Goal: Obtain resource: Download file/media

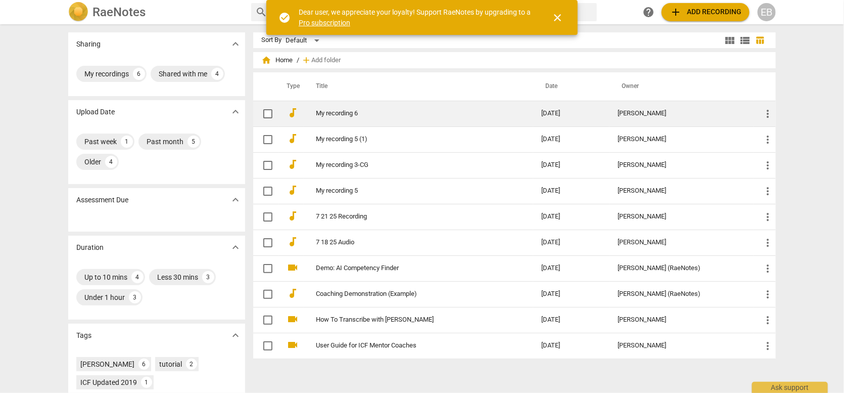
click at [263, 111] on input "checkbox" at bounding box center [267, 114] width 21 height 12
checkbox input "false"
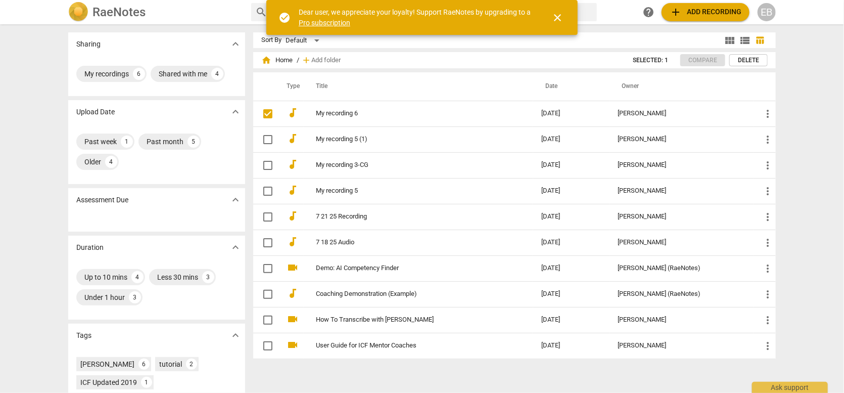
click at [558, 18] on span "close" at bounding box center [557, 18] width 12 height 12
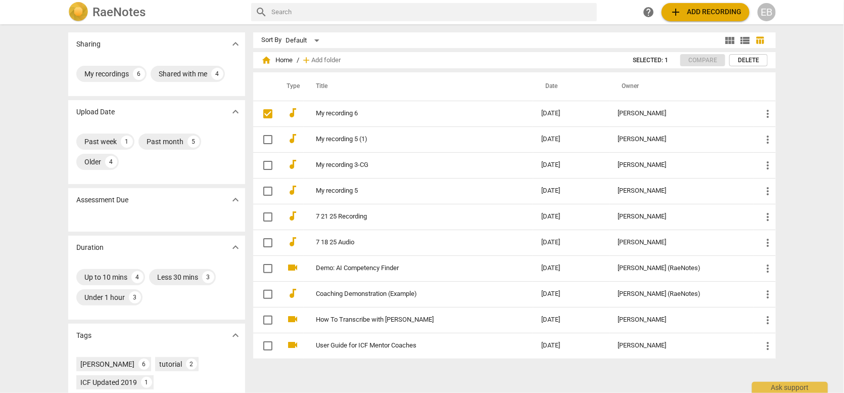
click at [341, 113] on link "My recording 6" at bounding box center [410, 114] width 189 height 8
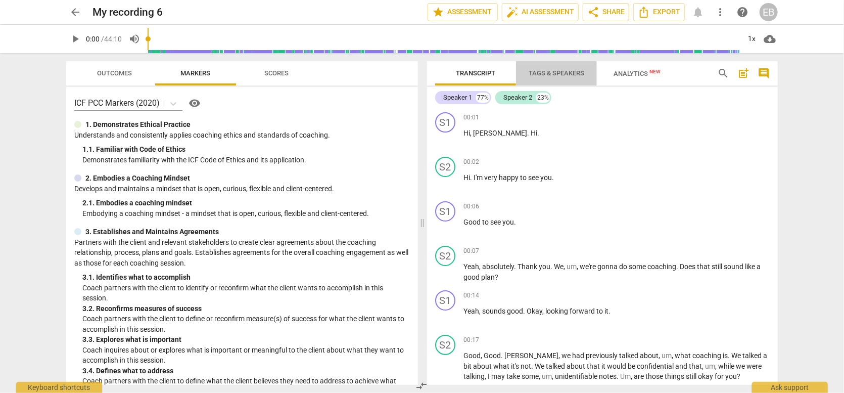
click at [553, 71] on span "Tags & Speakers" at bounding box center [557, 73] width 56 height 8
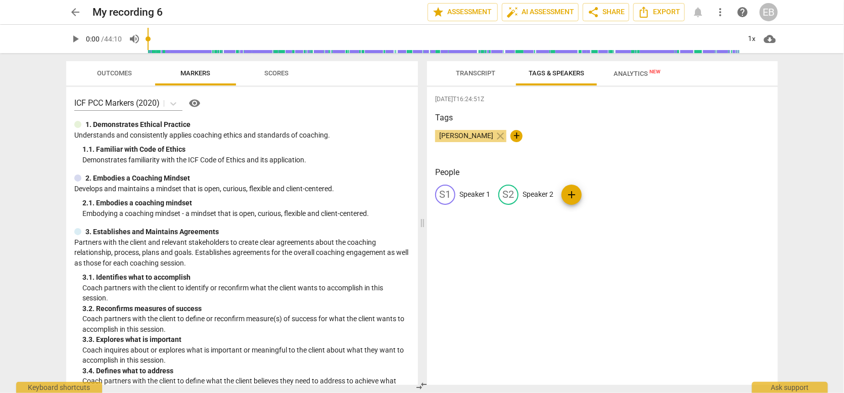
click at [478, 69] on span "Transcript" at bounding box center [475, 73] width 39 height 8
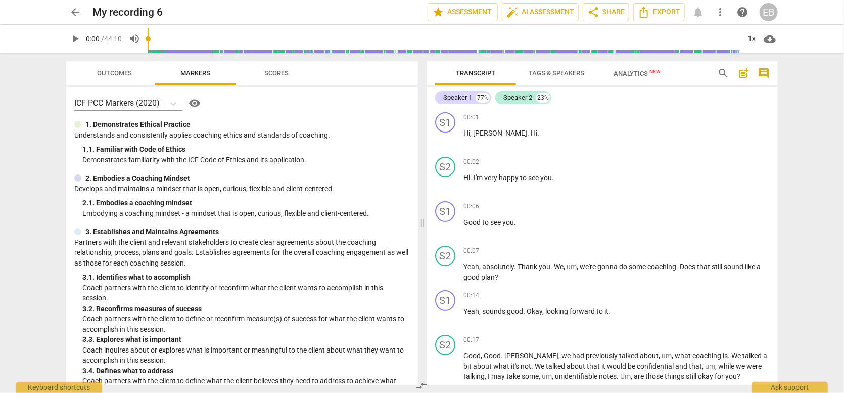
click at [550, 70] on span "Tags & Speakers" at bounding box center [557, 73] width 56 height 8
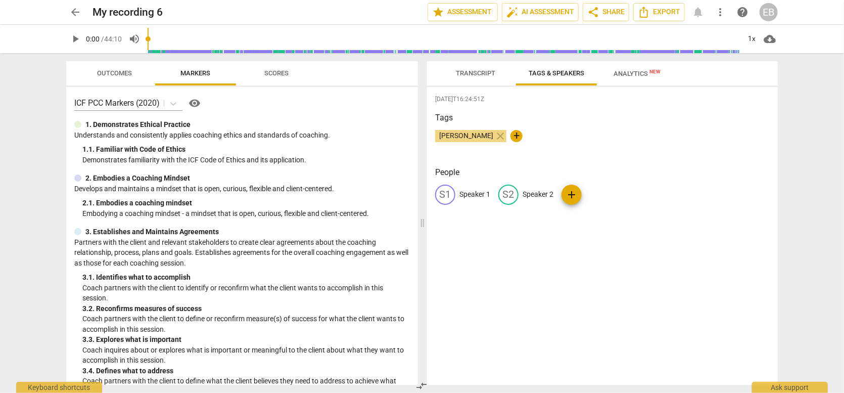
click at [549, 192] on p "Speaker 2" at bounding box center [538, 194] width 31 height 11
type input "Coach"
click at [478, 192] on p "Speaker 1" at bounding box center [474, 194] width 31 height 11
type input "Client"
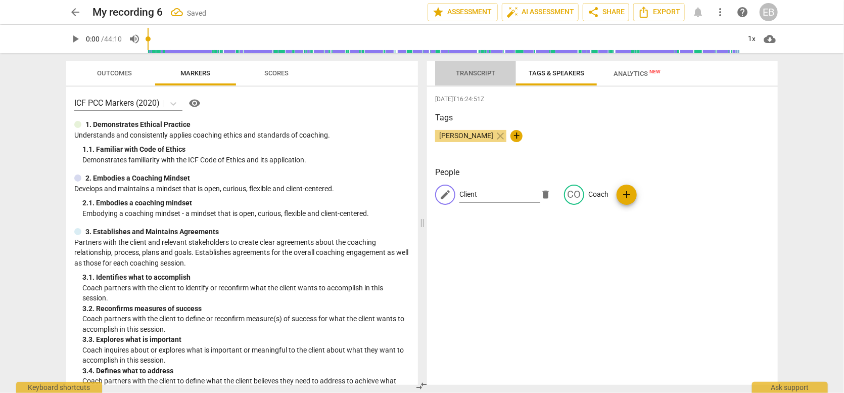
click at [468, 68] on span "Transcript" at bounding box center [476, 74] width 64 height 14
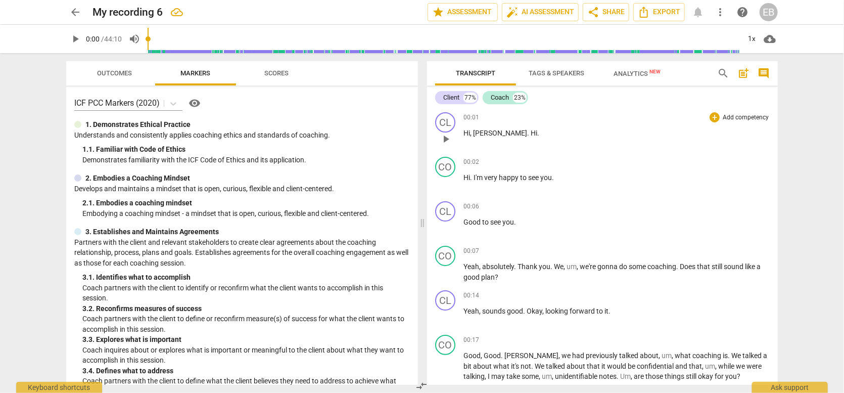
click at [475, 133] on span "[PERSON_NAME]" at bounding box center [500, 133] width 54 height 8
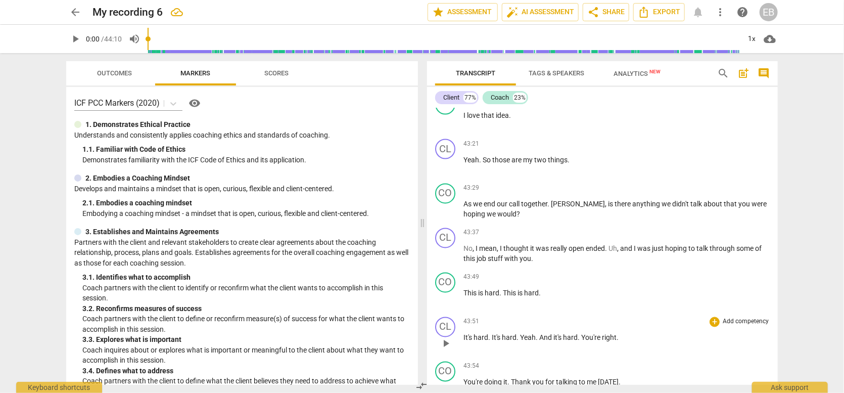
scroll to position [8841, 0]
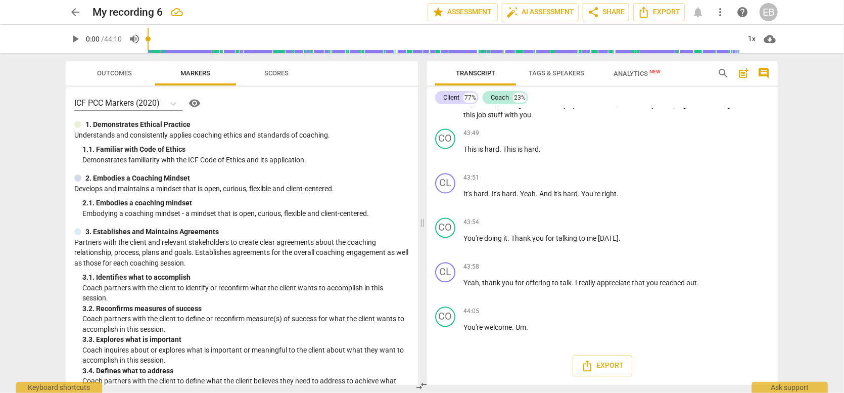
click at [632, 74] on span "Analytics New" at bounding box center [637, 74] width 47 height 8
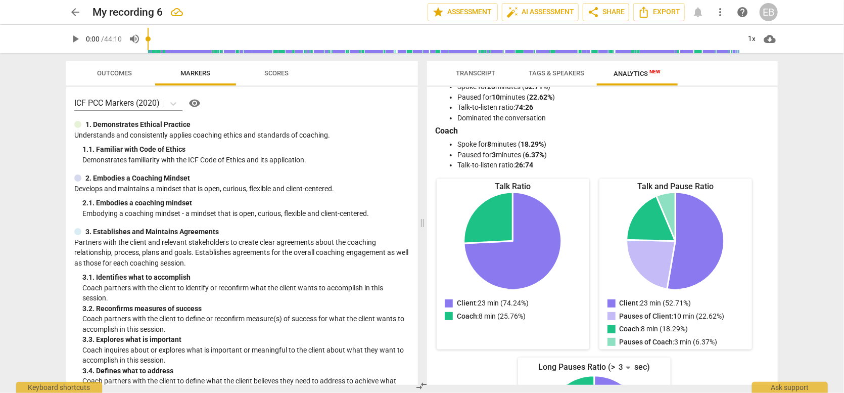
scroll to position [0, 0]
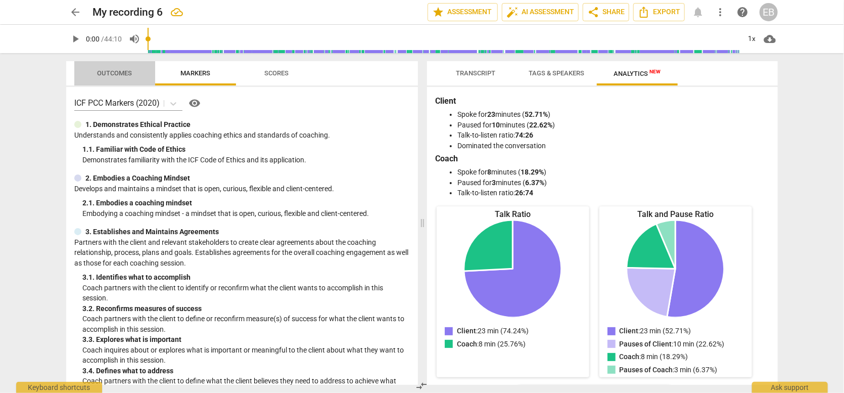
click at [132, 68] on span "Outcomes" at bounding box center [114, 74] width 59 height 14
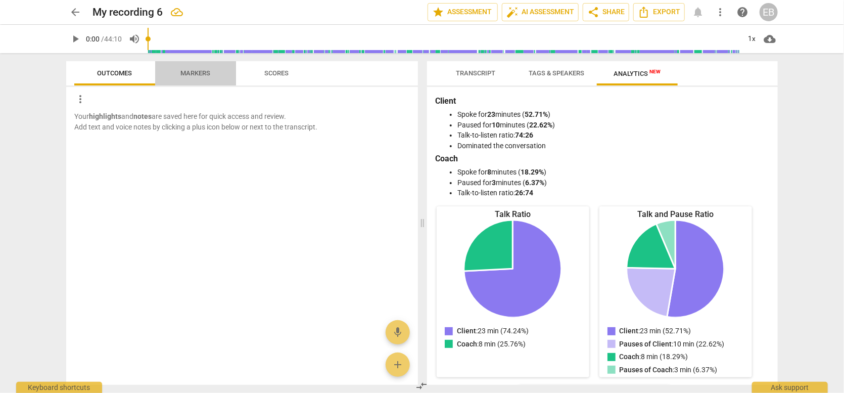
click at [209, 74] on span "Markers" at bounding box center [196, 73] width 30 height 8
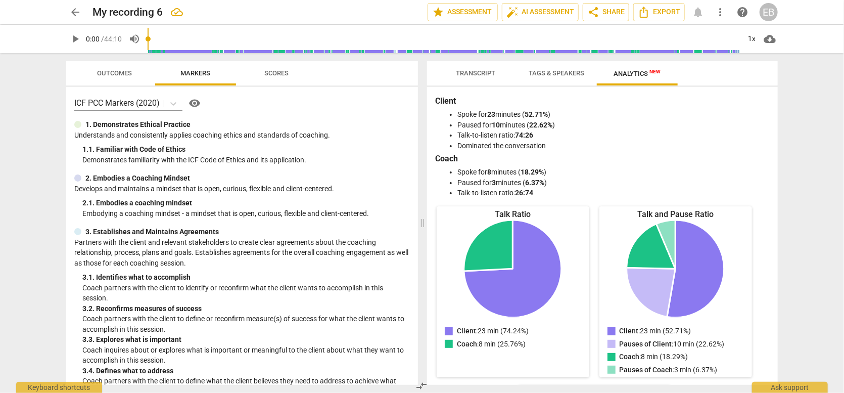
click at [479, 69] on span "Transcript" at bounding box center [475, 73] width 39 height 8
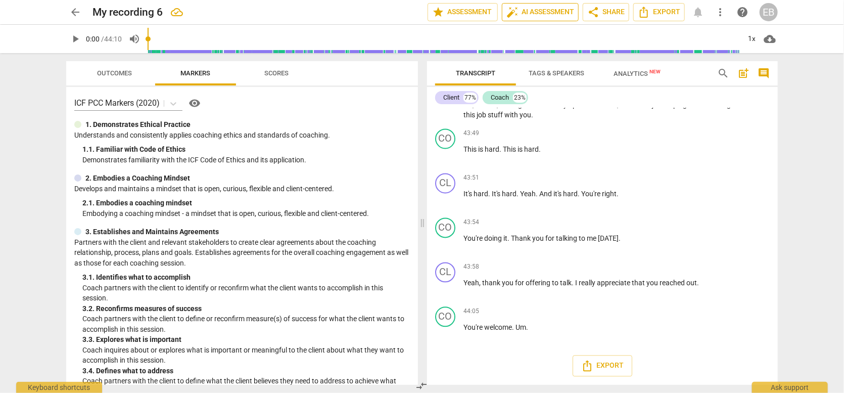
click at [540, 11] on span "auto_fix_high AI Assessment" at bounding box center [540, 12] width 68 height 12
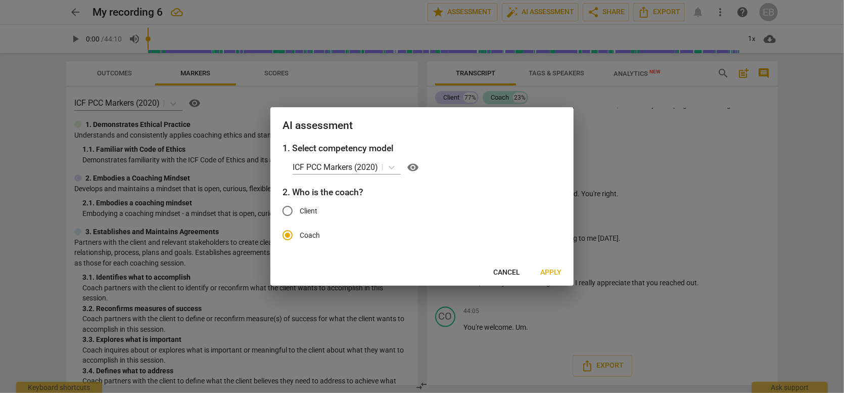
click at [552, 271] on span "Apply" at bounding box center [550, 272] width 21 height 10
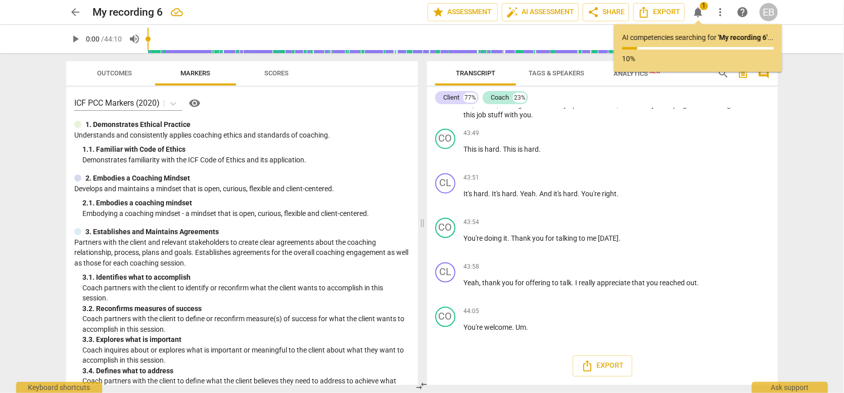
click at [700, 10] on span "notifications" at bounding box center [698, 12] width 12 height 12
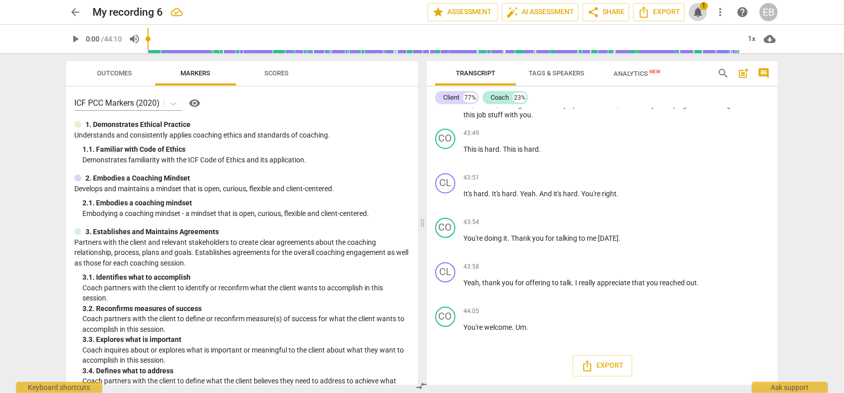
click at [699, 10] on span "notifications" at bounding box center [698, 12] width 12 height 12
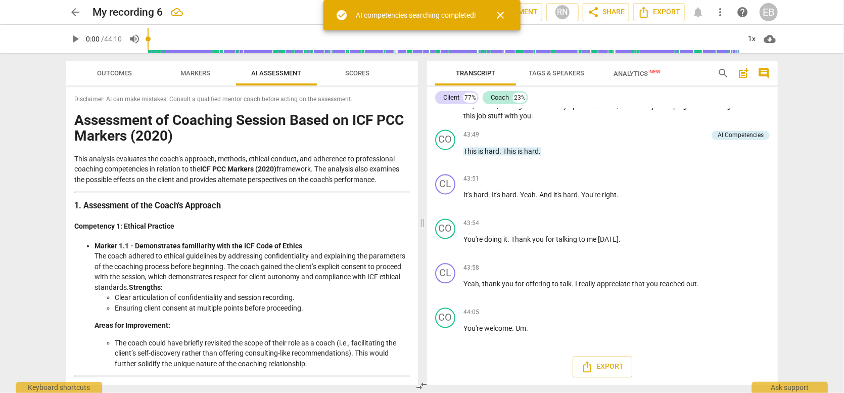
scroll to position [8855, 0]
click at [108, 73] on span "Outcomes" at bounding box center [115, 73] width 35 height 8
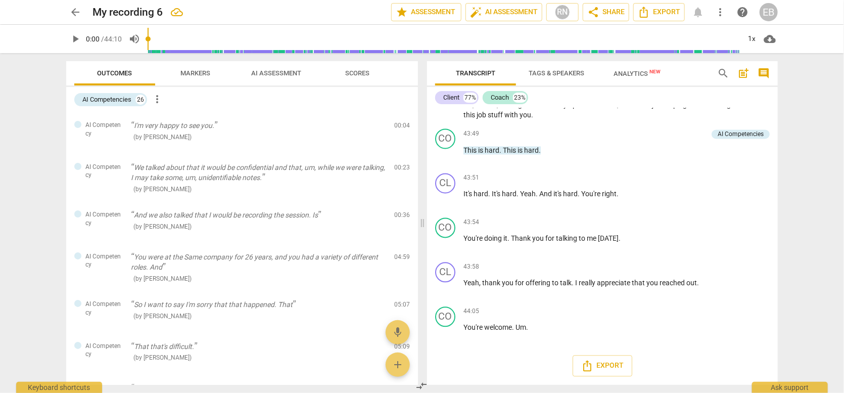
click at [202, 72] on span "Markers" at bounding box center [196, 73] width 30 height 8
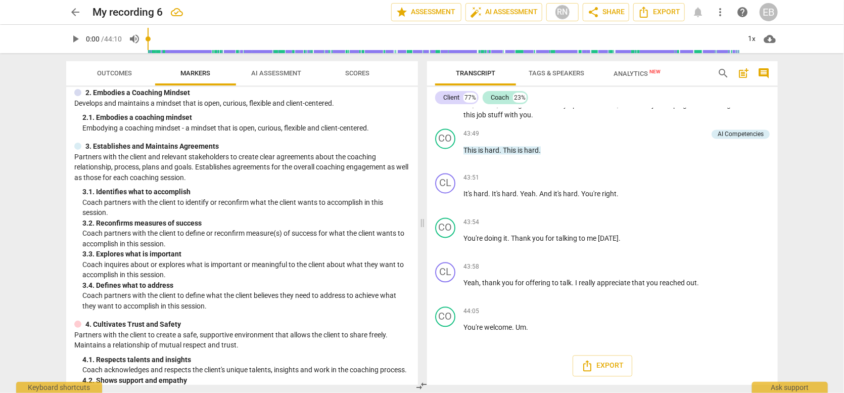
scroll to position [0, 0]
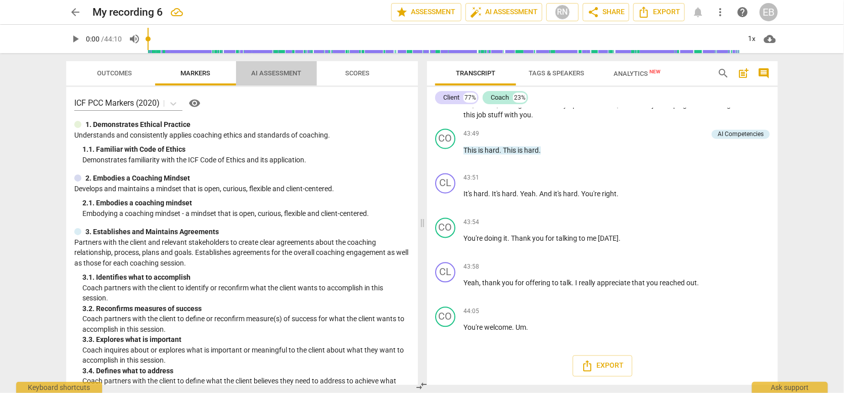
click at [267, 73] on span "AI Assessment" at bounding box center [277, 73] width 50 height 8
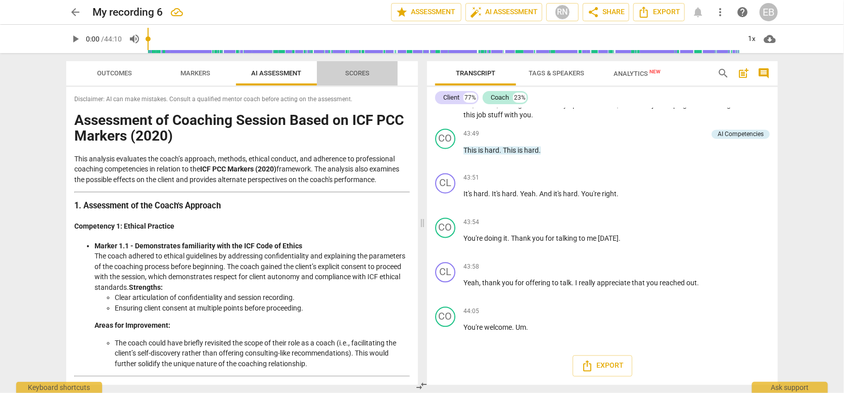
click at [362, 73] on span "Scores" at bounding box center [357, 73] width 24 height 8
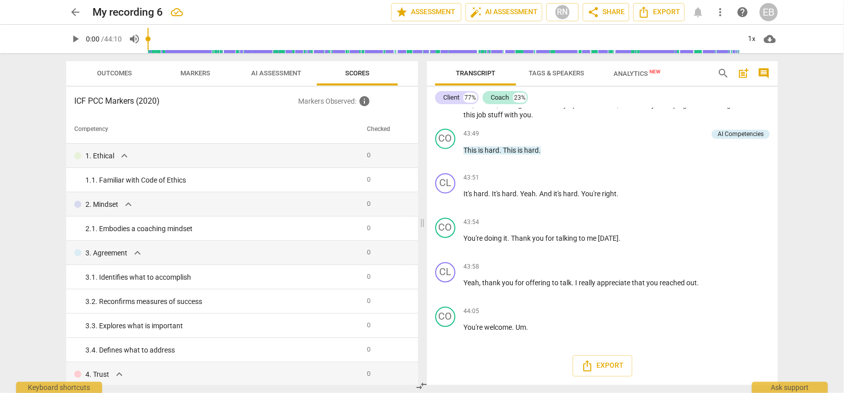
click at [132, 73] on span "Outcomes" at bounding box center [114, 74] width 59 height 14
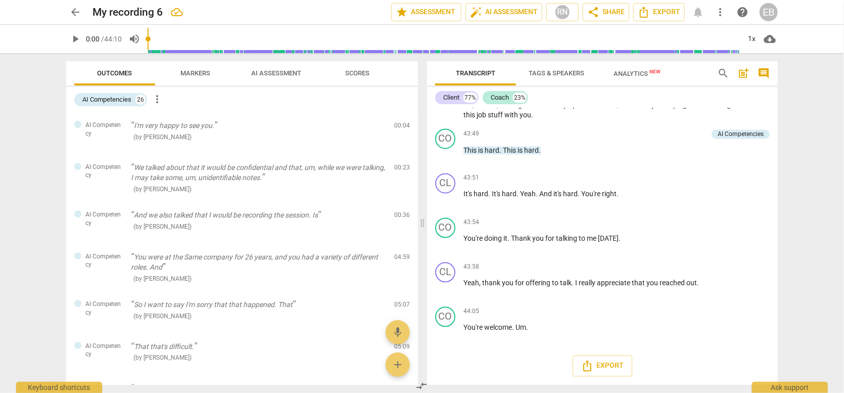
click at [632, 81] on button "Analytics New" at bounding box center [637, 73] width 81 height 24
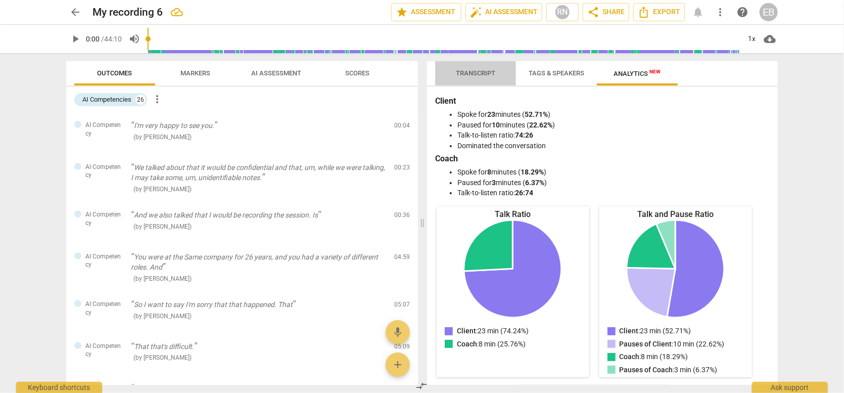
click at [461, 76] on span "Transcript" at bounding box center [475, 73] width 39 height 8
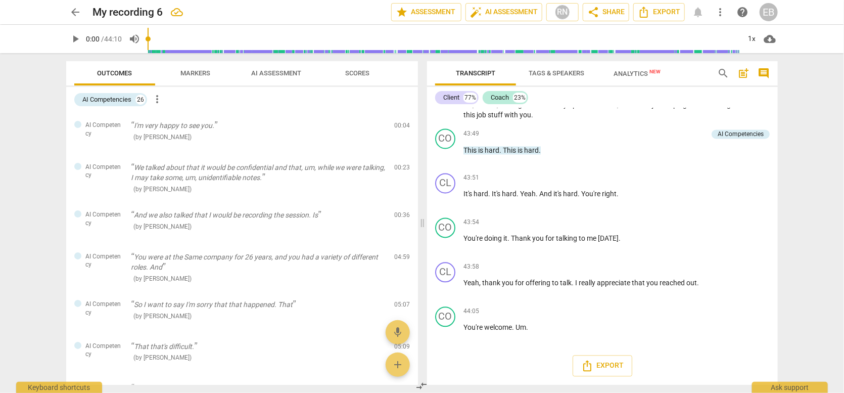
click at [201, 77] on span "Markers" at bounding box center [196, 74] width 54 height 14
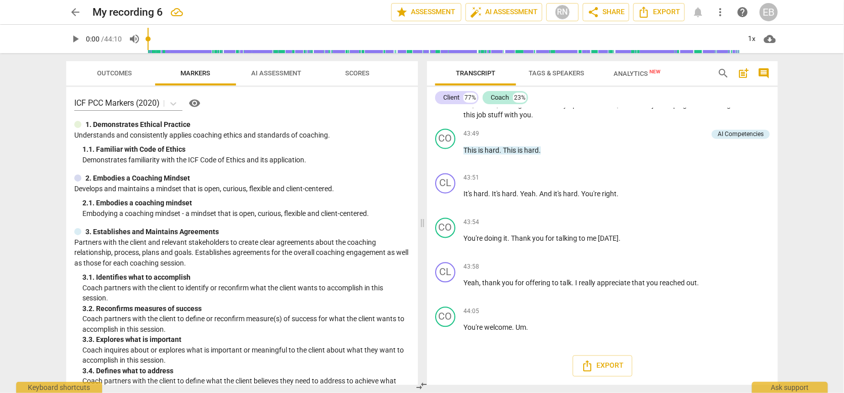
click at [286, 76] on span "AI Assessment" at bounding box center [277, 73] width 50 height 8
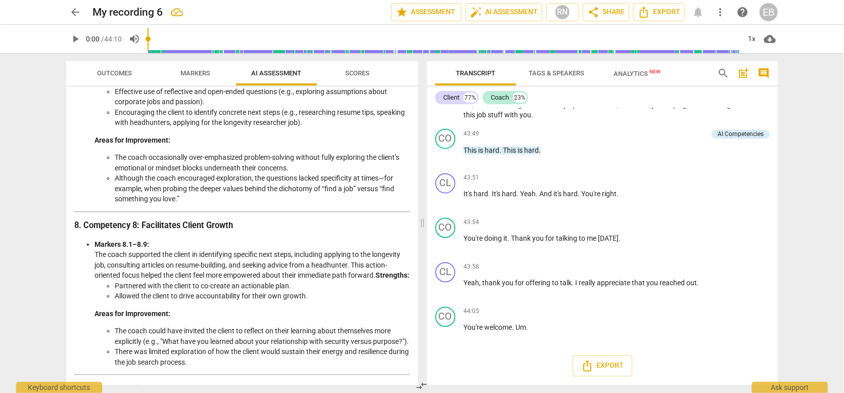
scroll to position [1365, 0]
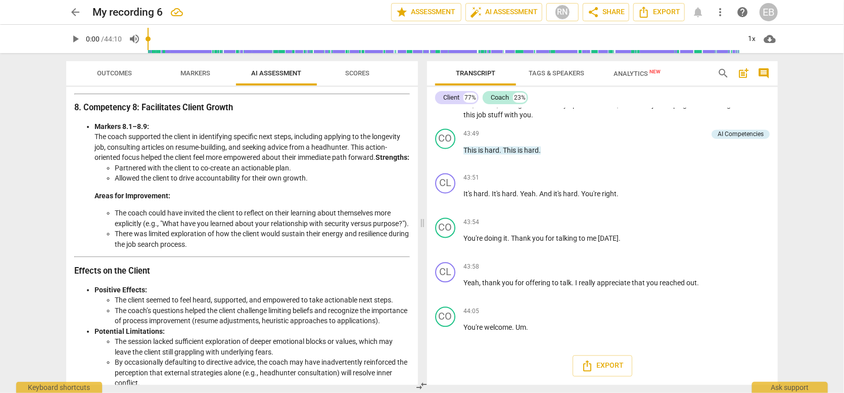
click at [355, 75] on span "Scores" at bounding box center [357, 73] width 24 height 8
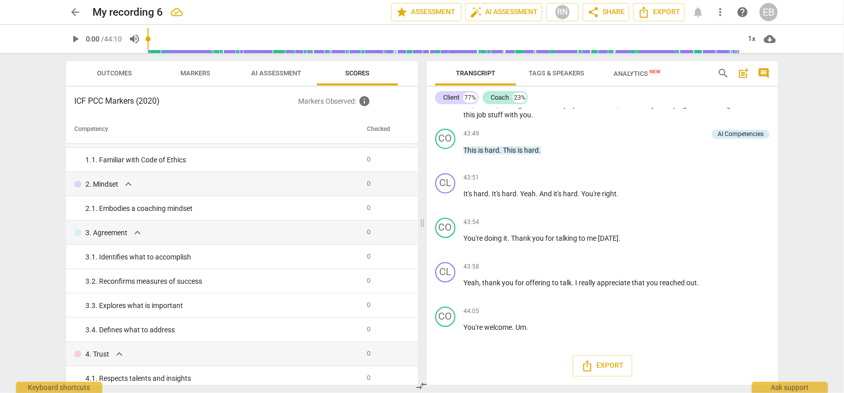
scroll to position [0, 0]
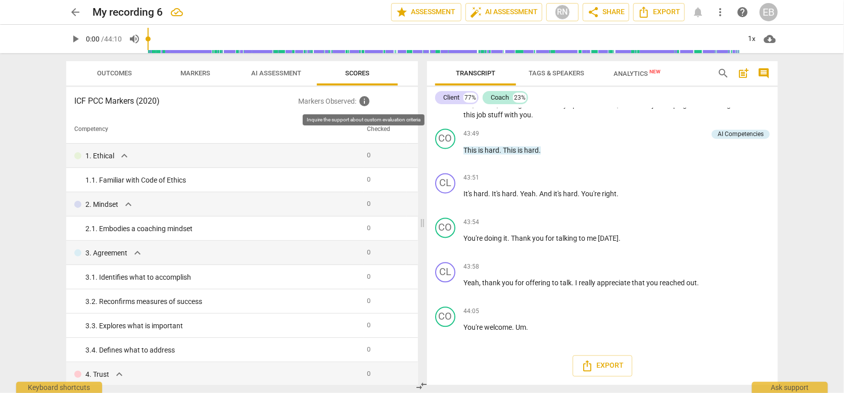
click at [365, 97] on span "info" at bounding box center [365, 101] width 12 height 12
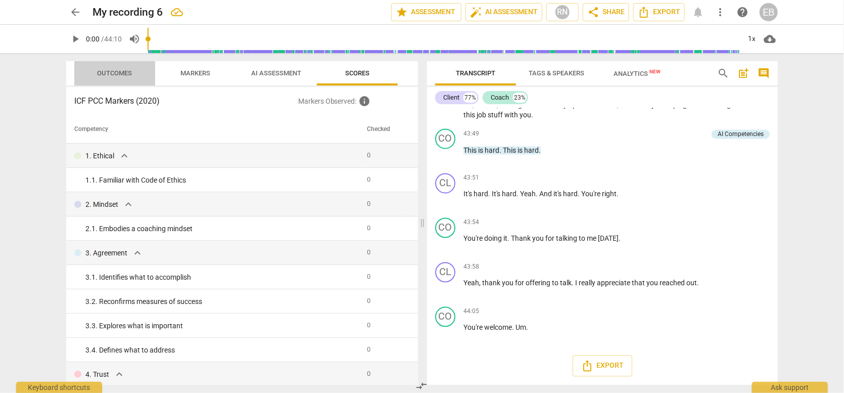
click at [120, 76] on span "Outcomes" at bounding box center [115, 73] width 35 height 8
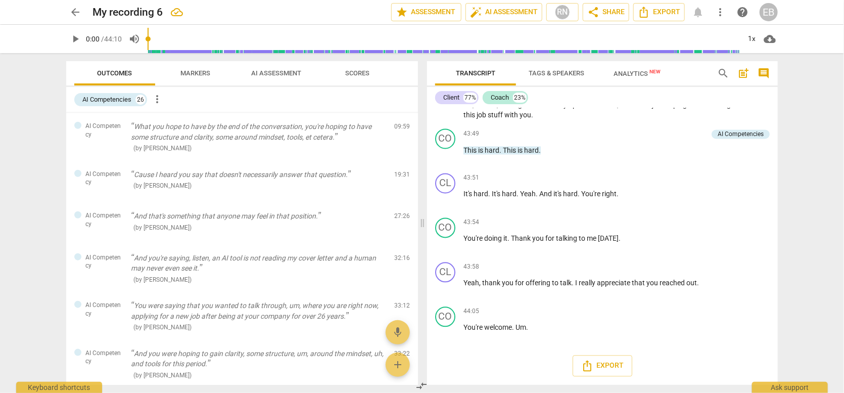
scroll to position [556, 0]
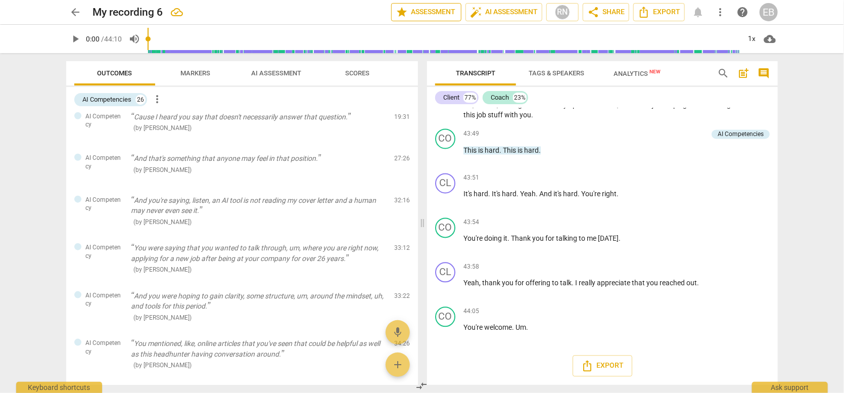
click at [421, 11] on span "star Assessment" at bounding box center [426, 12] width 61 height 12
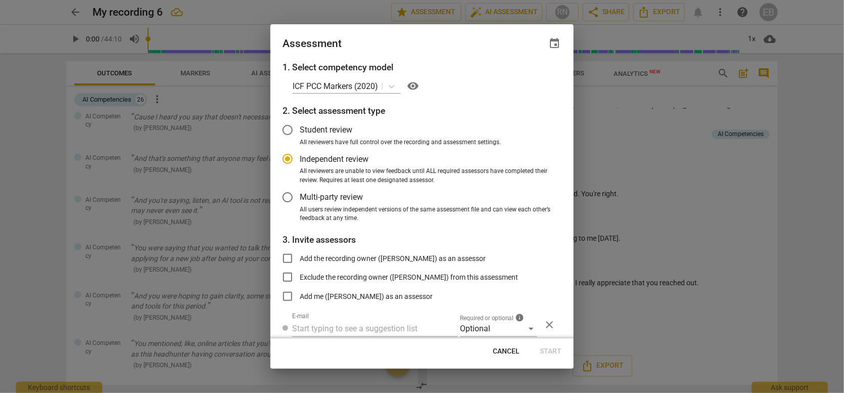
click at [504, 346] on button "Cancel" at bounding box center [506, 351] width 43 height 18
radio input "false"
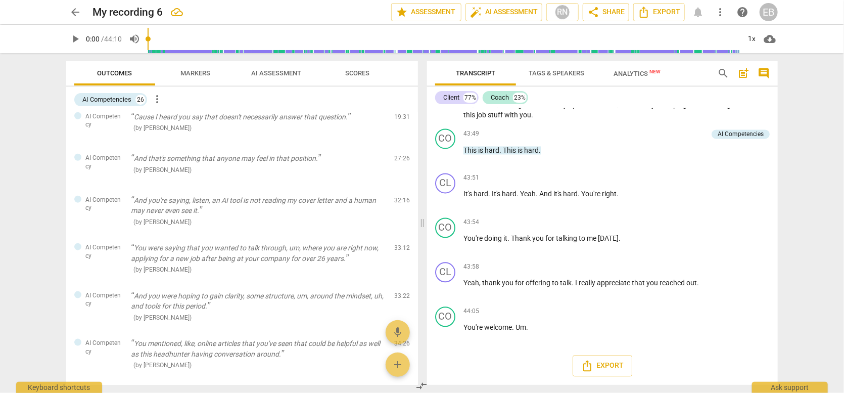
click at [634, 67] on span "Analytics New" at bounding box center [637, 73] width 71 height 15
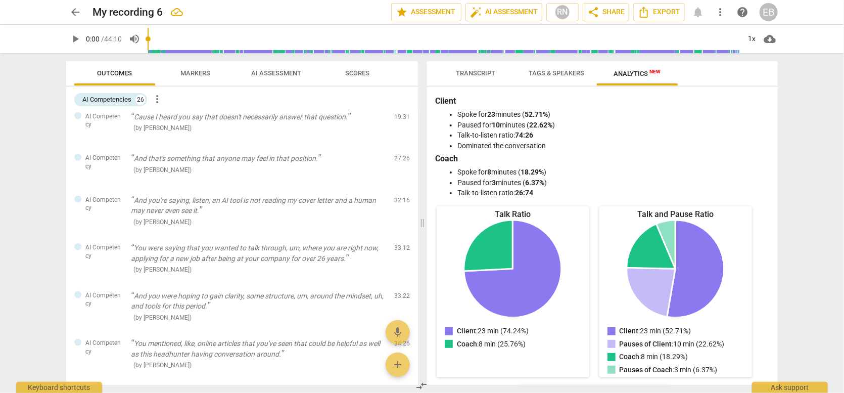
click at [463, 70] on span "Transcript" at bounding box center [475, 73] width 39 height 8
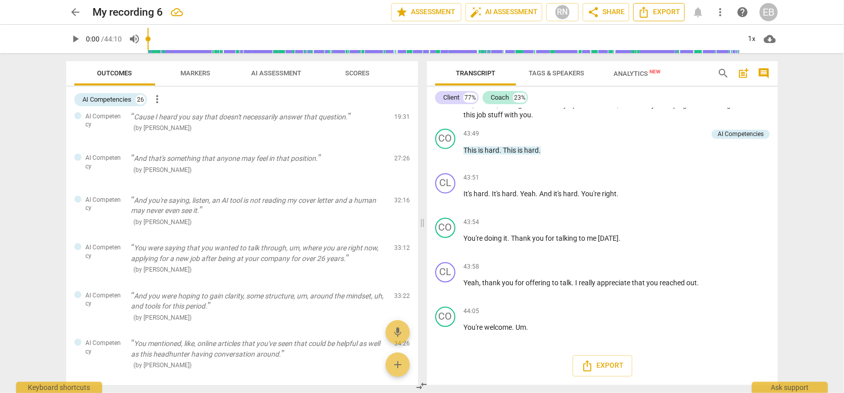
click at [655, 11] on span "Export" at bounding box center [659, 12] width 42 height 12
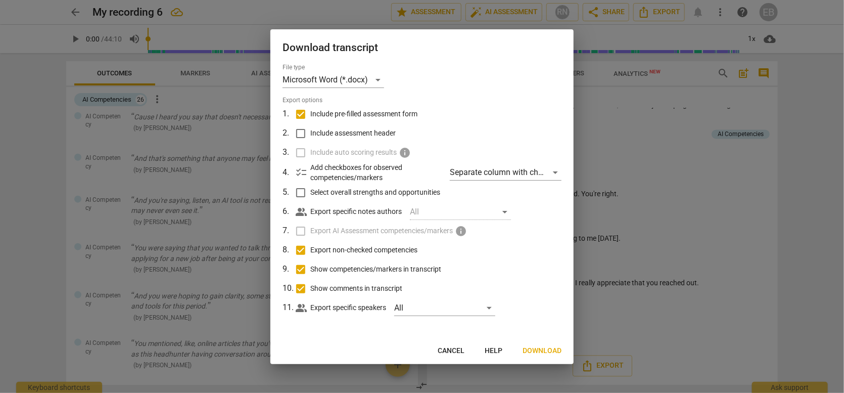
click at [301, 116] on input "Include pre-filled assessment form" at bounding box center [300, 114] width 19 height 19
checkbox input "false"
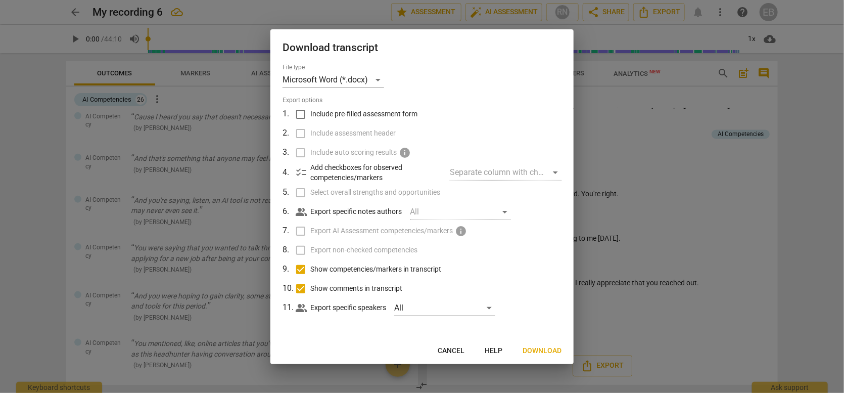
click at [544, 350] on span "Download" at bounding box center [542, 351] width 39 height 10
